Goal: Task Accomplishment & Management: Use online tool/utility

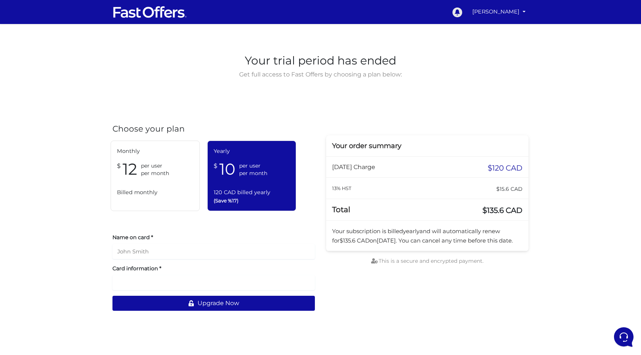
click at [455, 10] on icon at bounding box center [457, 12] width 10 height 10
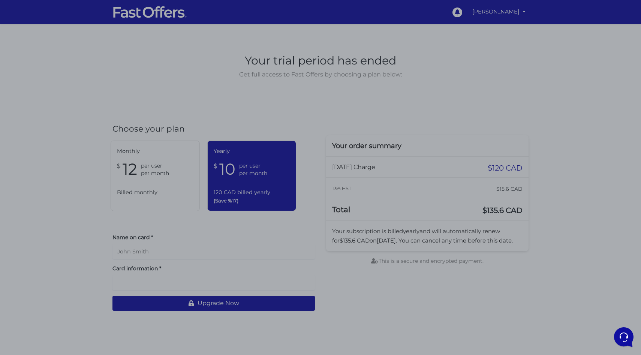
drag, startPoint x: 419, startPoint y: 41, endPoint x: 458, endPoint y: 22, distance: 43.8
click at [421, 39] on div at bounding box center [320, 177] width 641 height 355
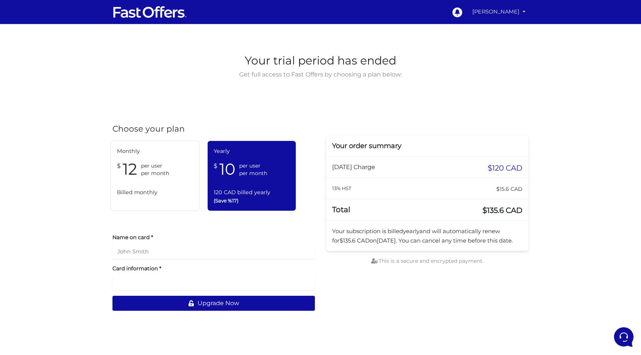
click at [488, 11] on link "[PERSON_NAME]" at bounding box center [498, 11] width 59 height 15
click at [493, 27] on link "My Offers" at bounding box center [498, 29] width 59 height 12
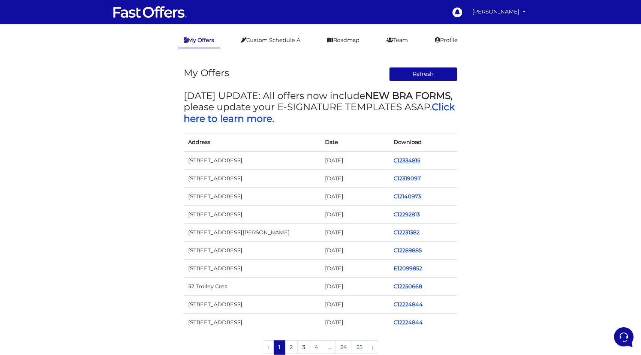
drag, startPoint x: 414, startPoint y: 160, endPoint x: 406, endPoint y: 157, distance: 7.5
click at [414, 160] on link "C12334815" at bounding box center [407, 160] width 27 height 7
click at [409, 160] on link "C12334815" at bounding box center [407, 160] width 27 height 7
